Goal: Information Seeking & Learning: Learn about a topic

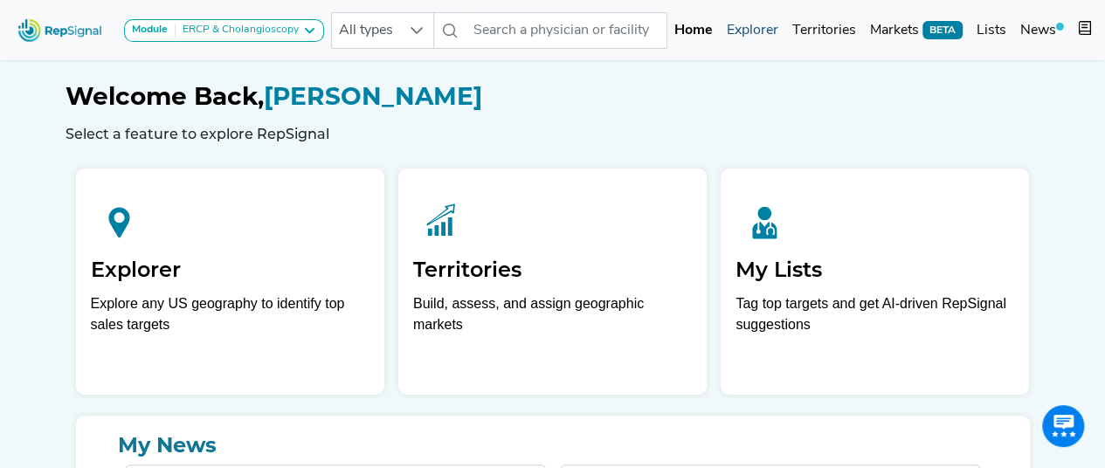
click at [738, 34] on link "Explorer" at bounding box center [753, 30] width 66 height 35
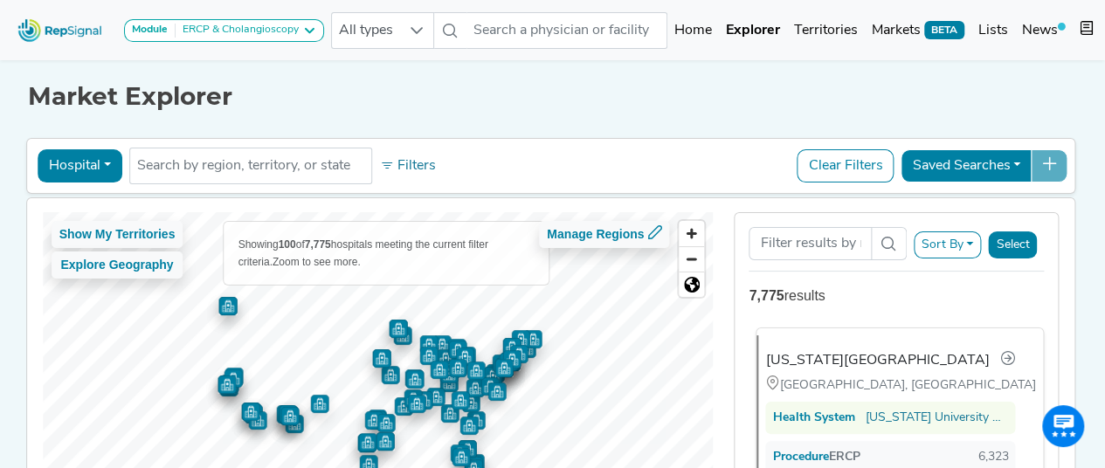
click at [921, 338] on div "Indiana University Health University Hospital Indianapolis, IN Health System In…" at bounding box center [892, 423] width 272 height 177
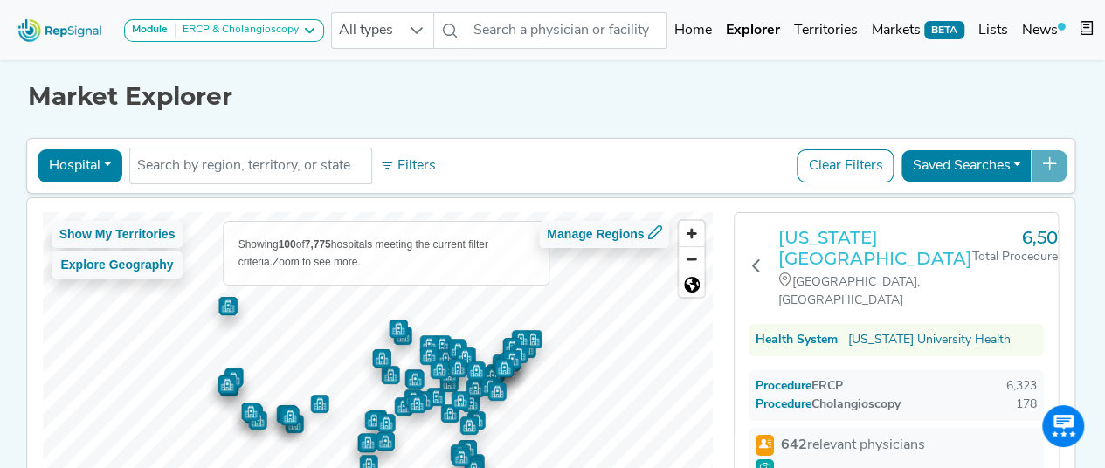
click at [886, 250] on h3 "Indiana University Health University Hospital" at bounding box center [875, 248] width 194 height 42
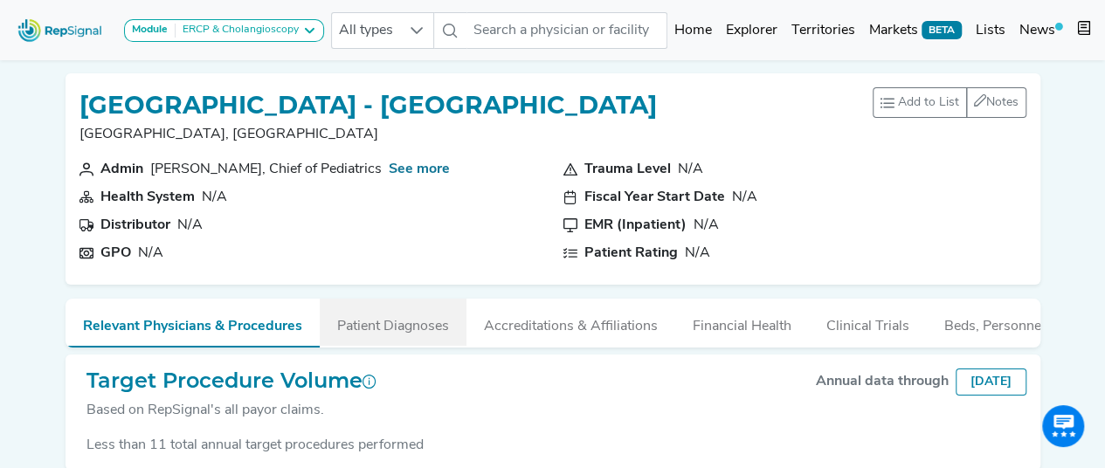
click at [388, 319] on button "Patient Diagnoses" at bounding box center [393, 322] width 147 height 47
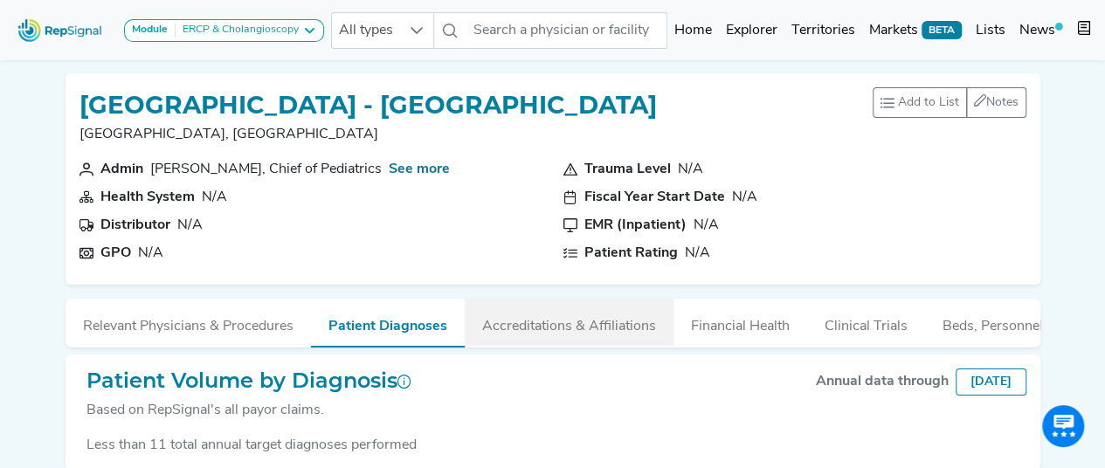
click at [505, 314] on button "Accreditations & Affiliations" at bounding box center [569, 322] width 209 height 47
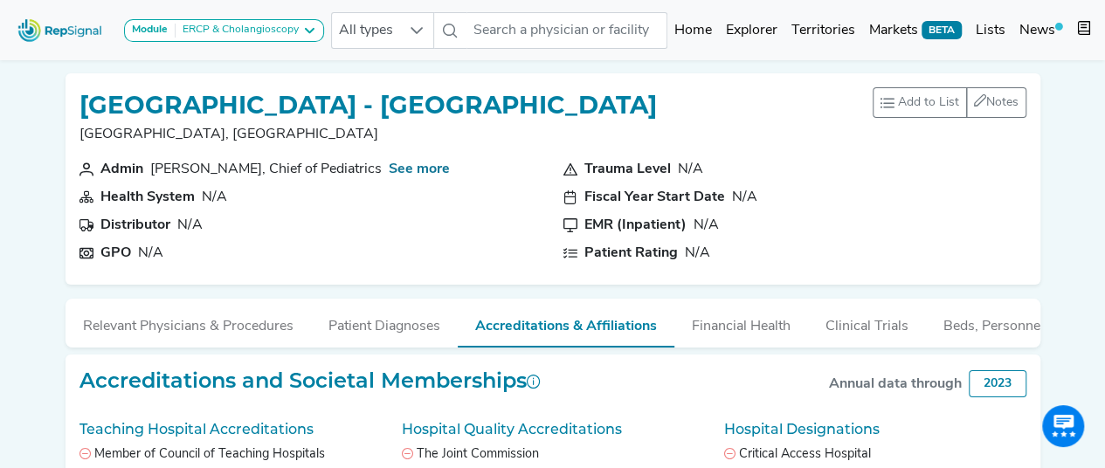
scroll to position [87, 0]
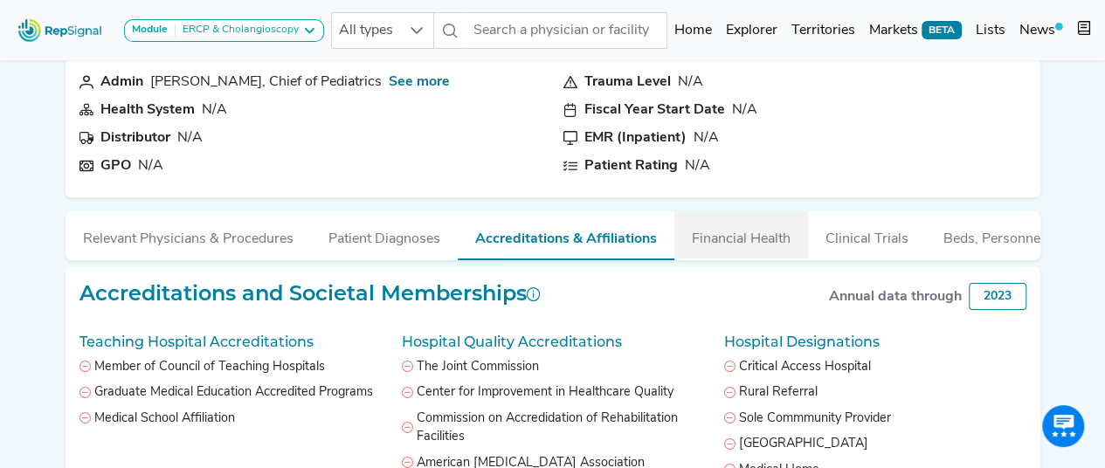
click at [746, 252] on button "Financial Health" at bounding box center [741, 234] width 134 height 47
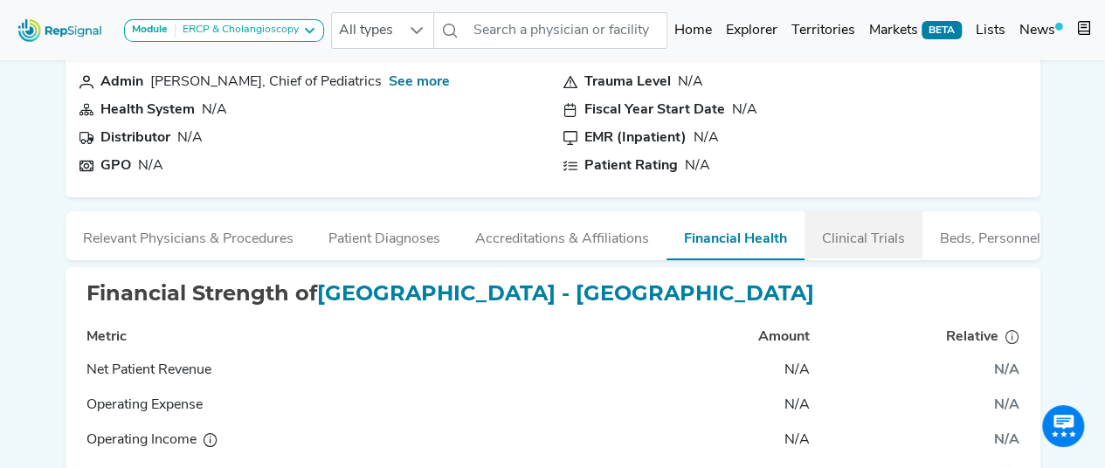
click at [842, 245] on button "Clinical Trials" at bounding box center [863, 234] width 118 height 47
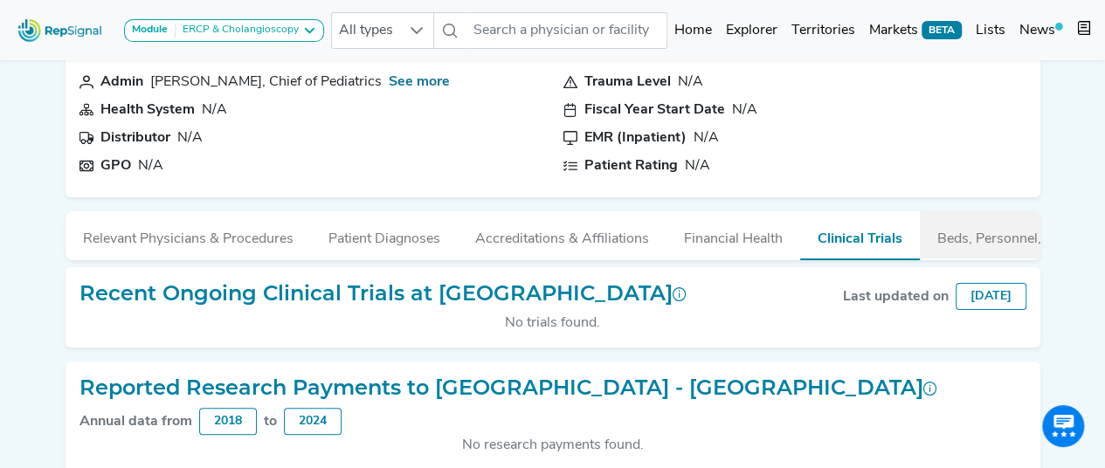
click at [952, 244] on button "Beds, Personnel, and ORs" at bounding box center [1018, 234] width 196 height 47
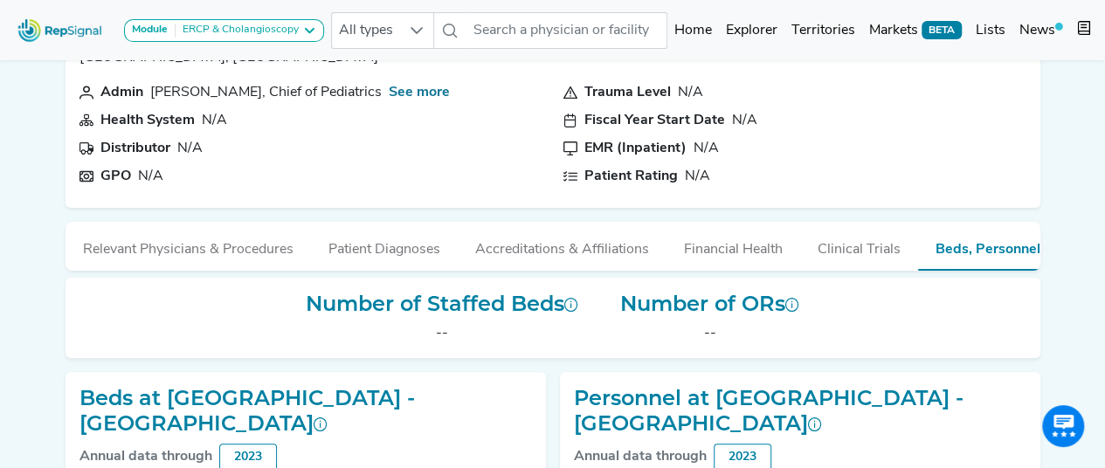
scroll to position [29, 0]
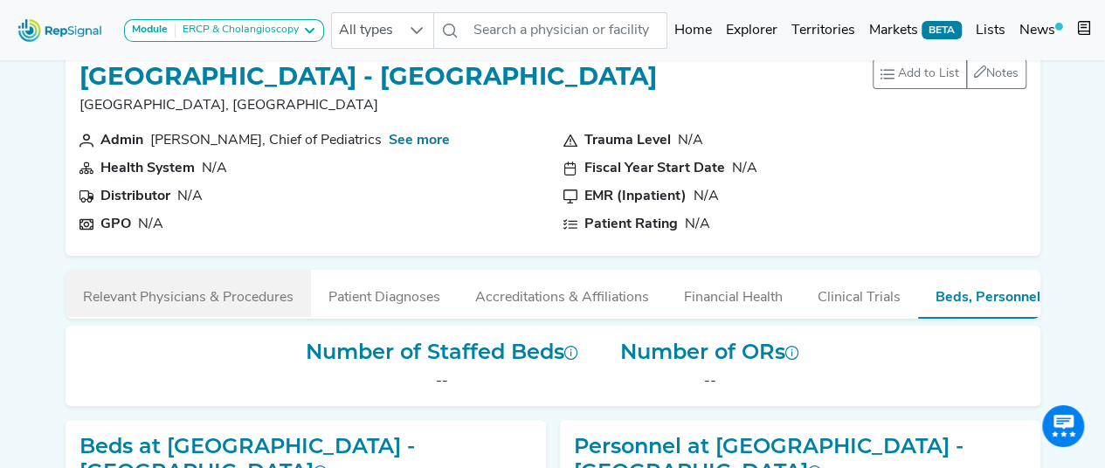
click at [204, 289] on button "Relevant Physicians & Procedures" at bounding box center [188, 293] width 245 height 47
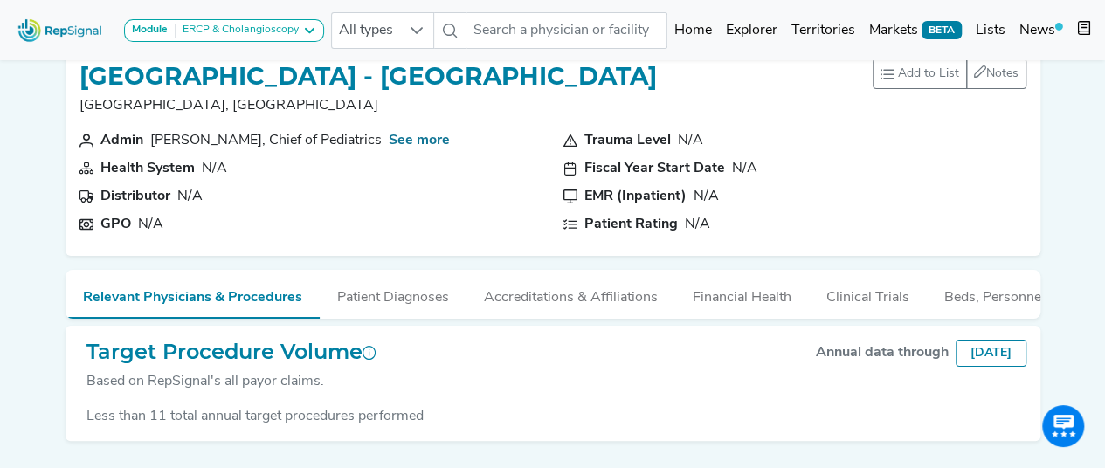
click at [342, 251] on div "St Luke's Hospital - Sacred Heart Campus Allentown, PA Add to List Recent Lists…" at bounding box center [553, 150] width 975 height 211
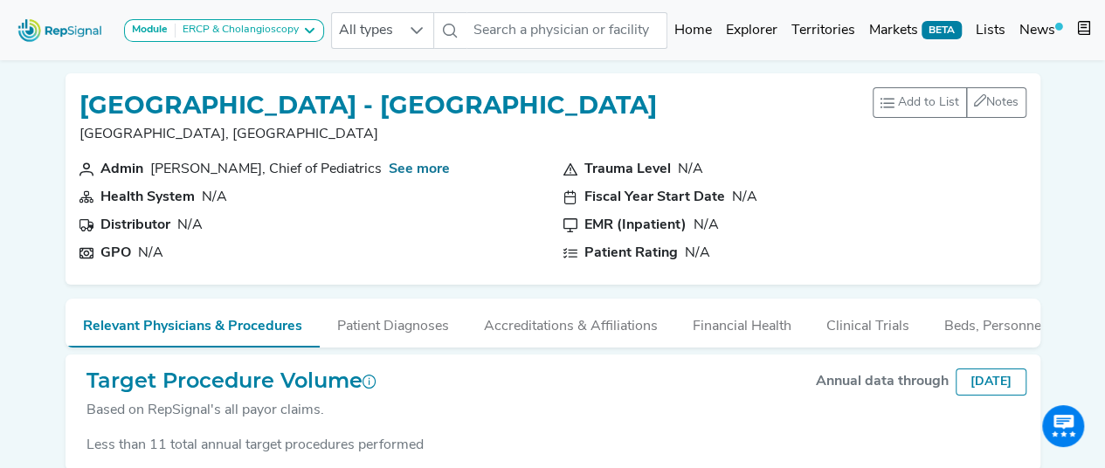
drag, startPoint x: 615, startPoint y: 107, endPoint x: 84, endPoint y: 101, distance: 531.1
click at [84, 101] on div "St Luke's Hospital - Sacred Heart Campus Allentown, PA Add to List Recent Lists…" at bounding box center [552, 123] width 947 height 72
copy h1 "St Luke's Hospital - Sacred Heart Campus"
drag, startPoint x: 493, startPoint y: 160, endPoint x: 491, endPoint y: 75, distance: 84.7
click at [492, 160] on section "Admin Andrew Unger, Chief of Pediatrics See more" at bounding box center [310, 169] width 463 height 21
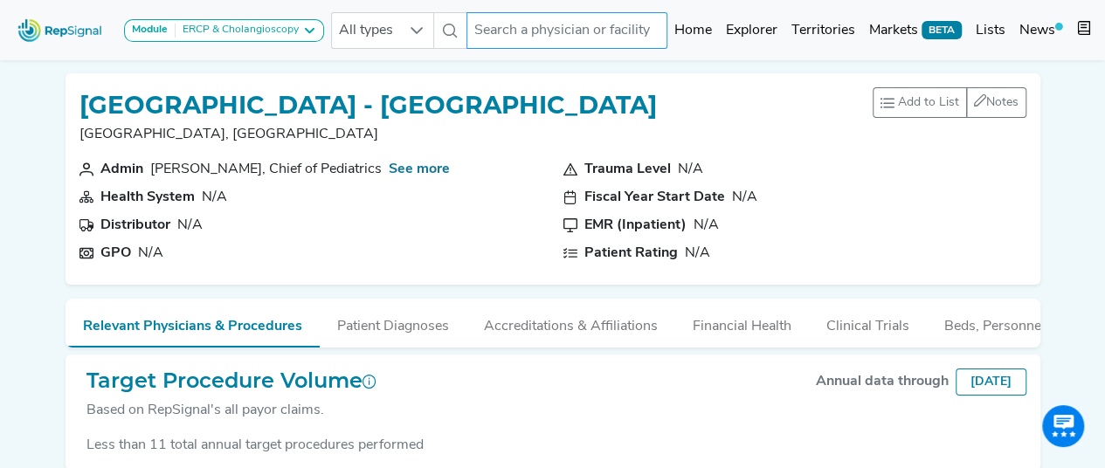
click at [485, 22] on input "text" at bounding box center [566, 30] width 201 height 37
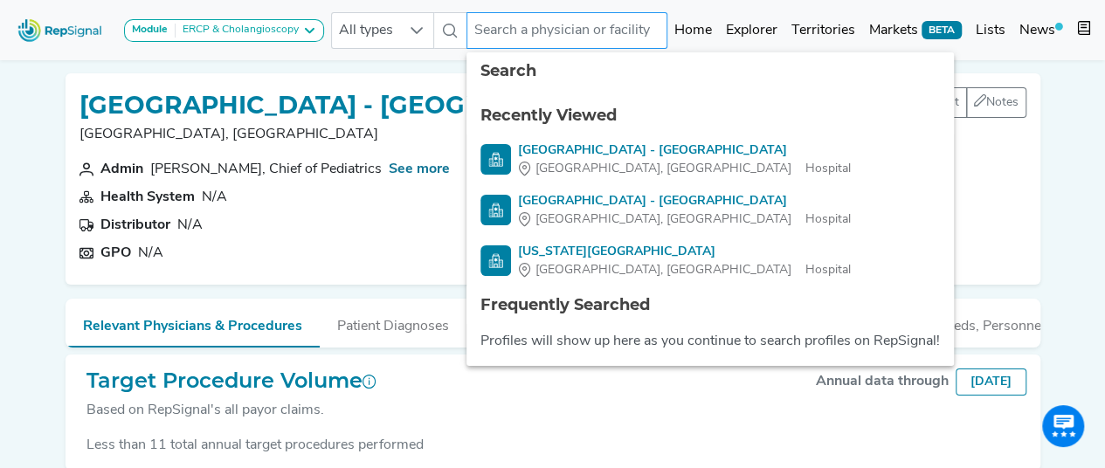
paste input "Saint Luke's Allentown Campus"
type input "Saint Luke's Allentown Campus"
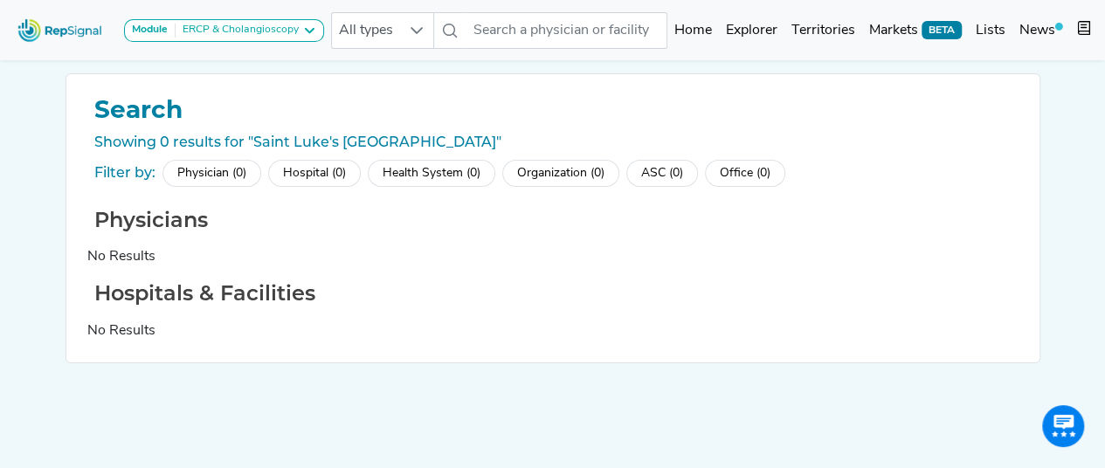
click at [428, 236] on div "Physicians No Results" at bounding box center [552, 238] width 931 height 60
click at [531, 33] on input "text" at bounding box center [566, 30] width 201 height 37
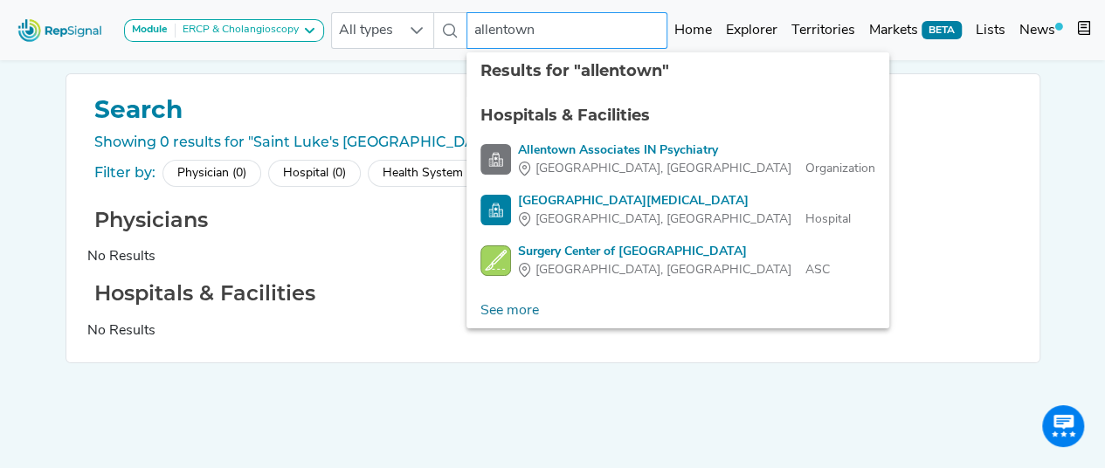
type input "allentown"
click at [369, 97] on h1 "Search" at bounding box center [552, 110] width 931 height 30
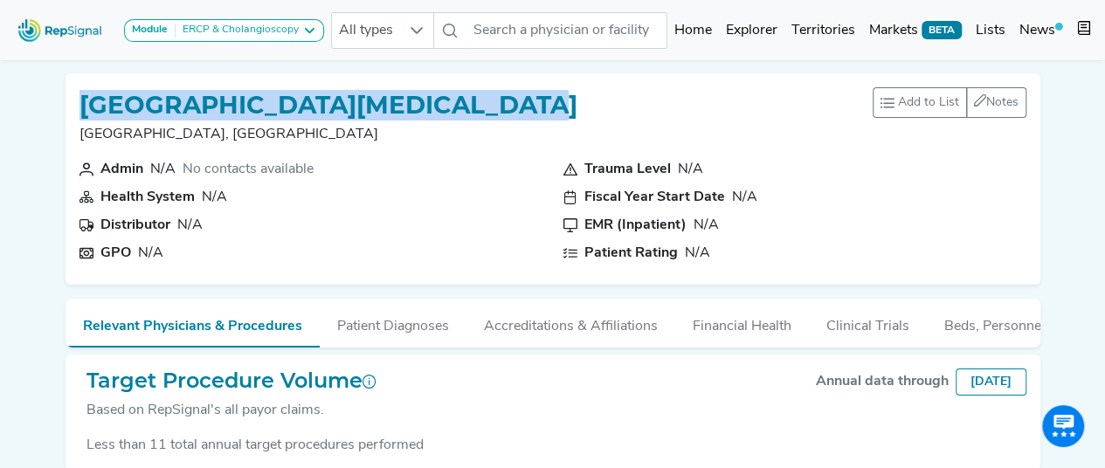
drag, startPoint x: 487, startPoint y: 106, endPoint x: 82, endPoint y: 97, distance: 405.3
click at [82, 97] on div "[GEOGRAPHIC_DATA][MEDICAL_DATA] [GEOGRAPHIC_DATA], [GEOGRAPHIC_DATA] Add to Lis…" at bounding box center [552, 123] width 947 height 72
copy h1 "[GEOGRAPHIC_DATA][MEDICAL_DATA]"
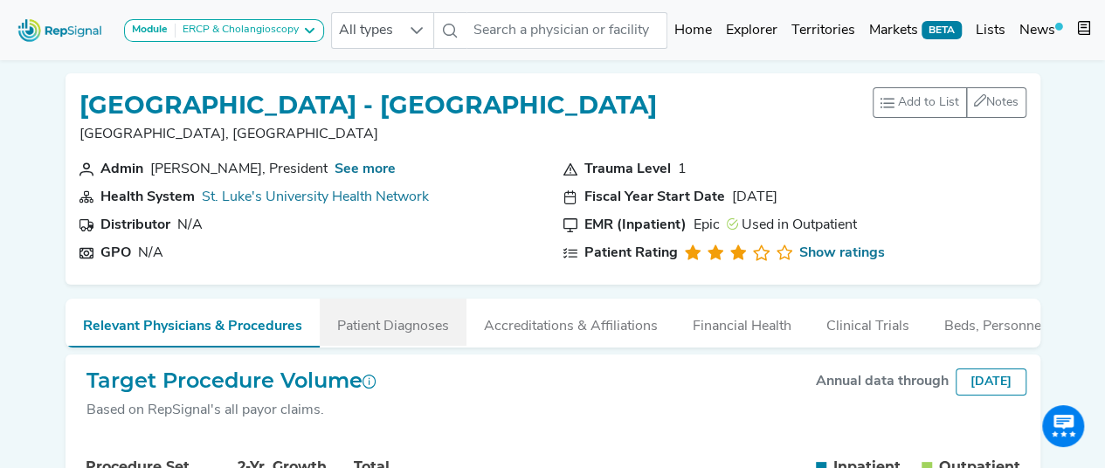
click at [423, 319] on button "Patient Diagnoses" at bounding box center [393, 322] width 147 height 47
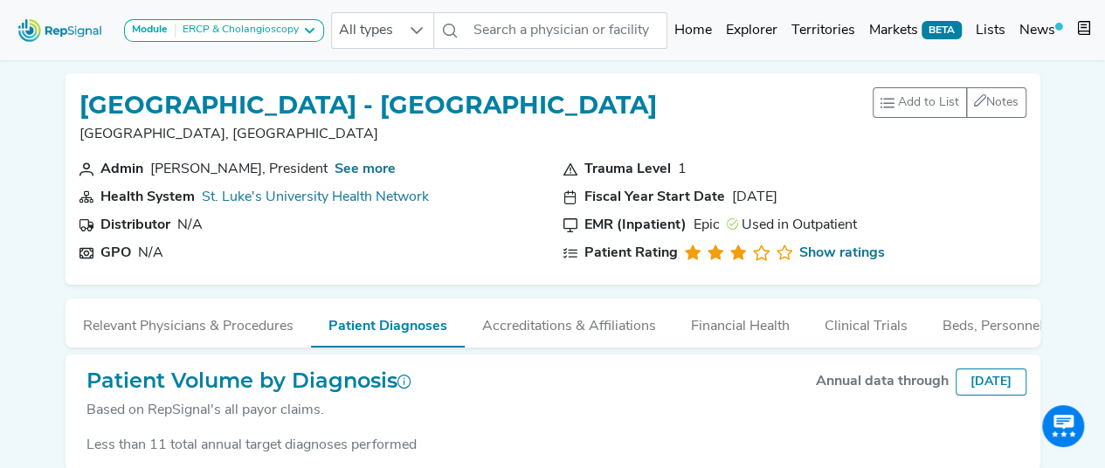
drag, startPoint x: 661, startPoint y: 100, endPoint x: 82, endPoint y: 105, distance: 579.1
click at [82, 105] on div "St. Luke's University Hospital - Bethlehem Campus Bethlehem, PA Add to List Rec…" at bounding box center [552, 123] width 947 height 72
copy h1 "St. Luke's University Hospital - Bethlehem Campus"
click at [218, 183] on div "Admin Carol Kuplen, President See more Health System St. Luke's University Heal…" at bounding box center [311, 215] width 484 height 112
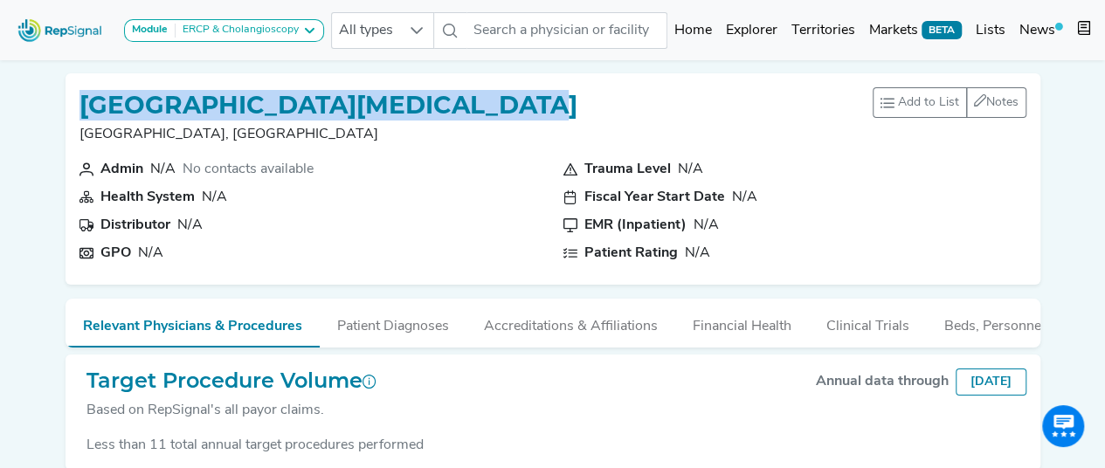
drag, startPoint x: 397, startPoint y: 123, endPoint x: 486, endPoint y: 111, distance: 89.1
click at [486, 111] on h1 "[GEOGRAPHIC_DATA][MEDICAL_DATA]" at bounding box center [328, 106] width 498 height 30
